Goal: Transaction & Acquisition: Obtain resource

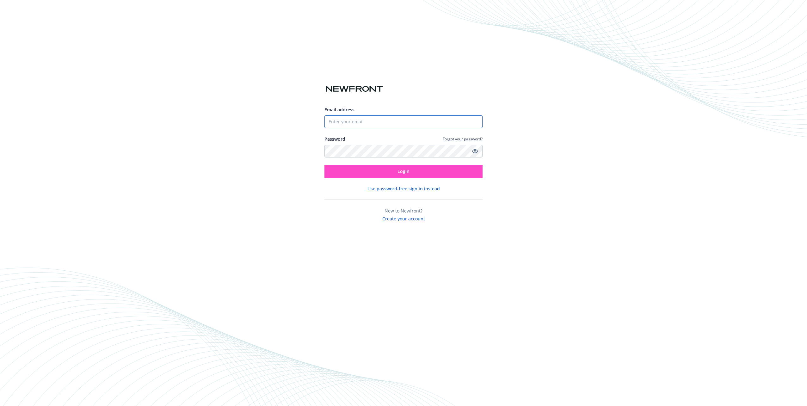
type input "[PERSON_NAME][EMAIL_ADDRESS][DOMAIN_NAME]"
click at [364, 166] on button "Login" at bounding box center [403, 171] width 158 height 13
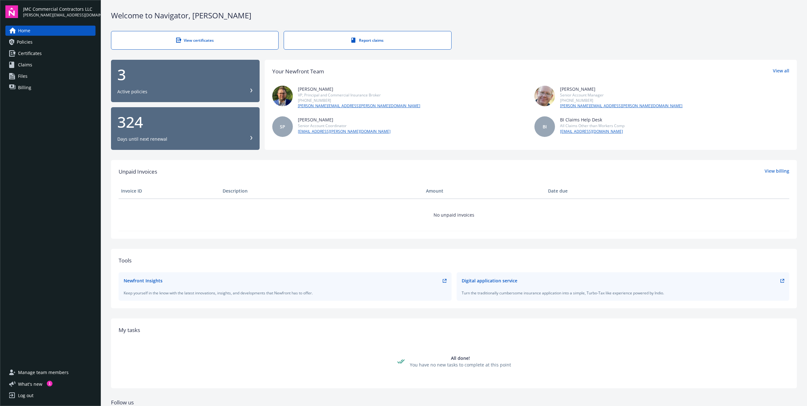
click at [27, 53] on span "Certificates" at bounding box center [30, 53] width 24 height 10
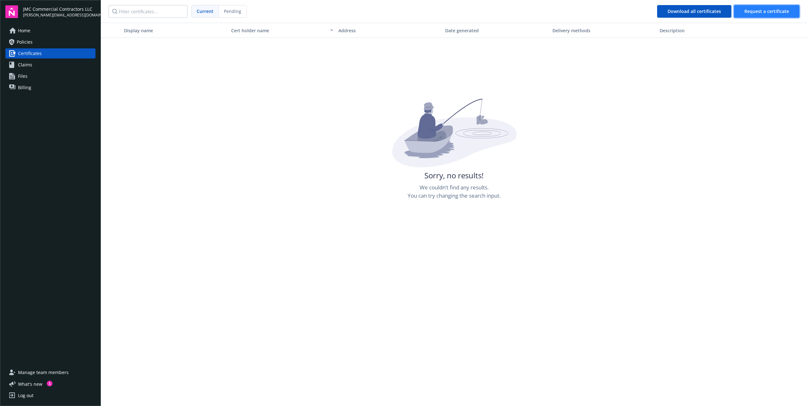
click at [750, 13] on span "Request a certificate" at bounding box center [766, 11] width 45 height 6
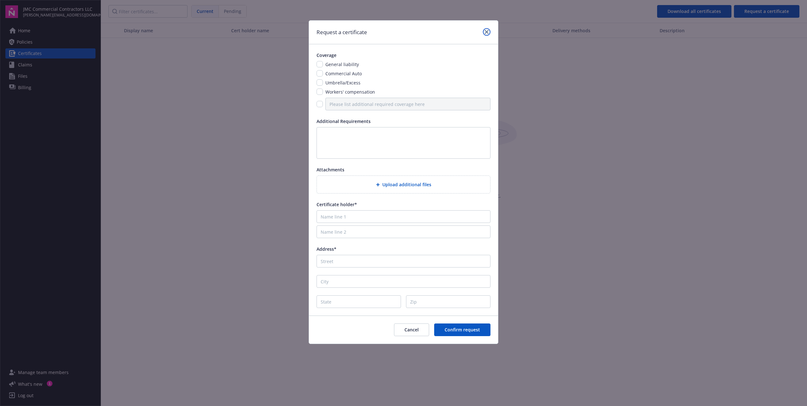
click at [487, 30] on icon "close" at bounding box center [487, 32] width 4 height 4
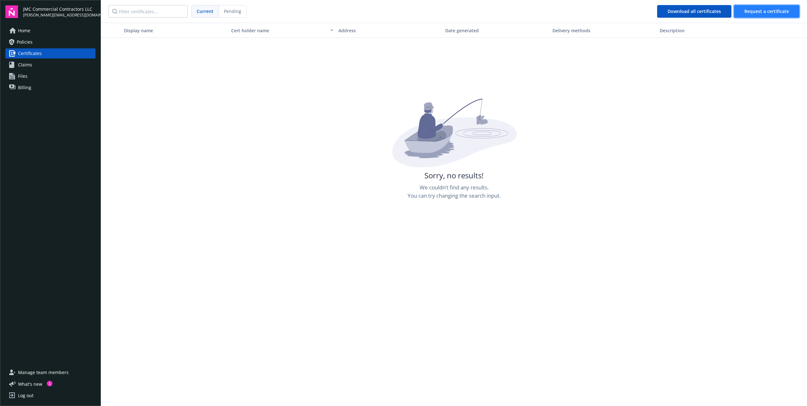
click at [750, 10] on span "Request a certificate" at bounding box center [766, 11] width 45 height 6
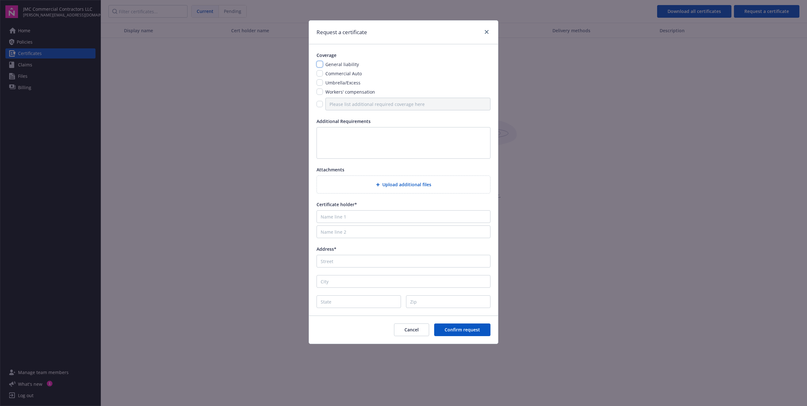
click at [321, 65] on input "checkbox" at bounding box center [319, 64] width 6 height 6
click at [320, 63] on input "checkbox" at bounding box center [319, 64] width 6 height 6
checkbox input "false"
click at [490, 32] on link "close" at bounding box center [487, 32] width 8 height 8
